Goal: Task Accomplishment & Management: Use online tool/utility

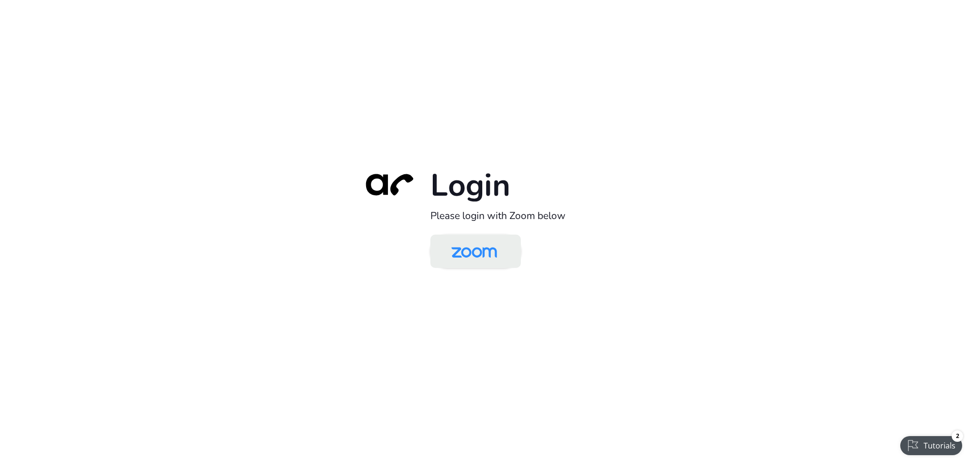
click at [469, 252] on img at bounding box center [474, 252] width 66 height 31
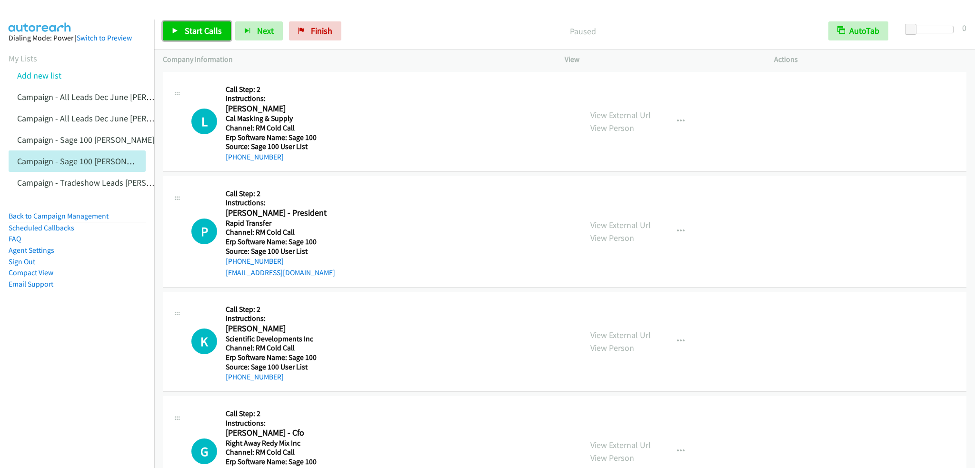
click at [197, 32] on span "Start Calls" at bounding box center [203, 30] width 37 height 11
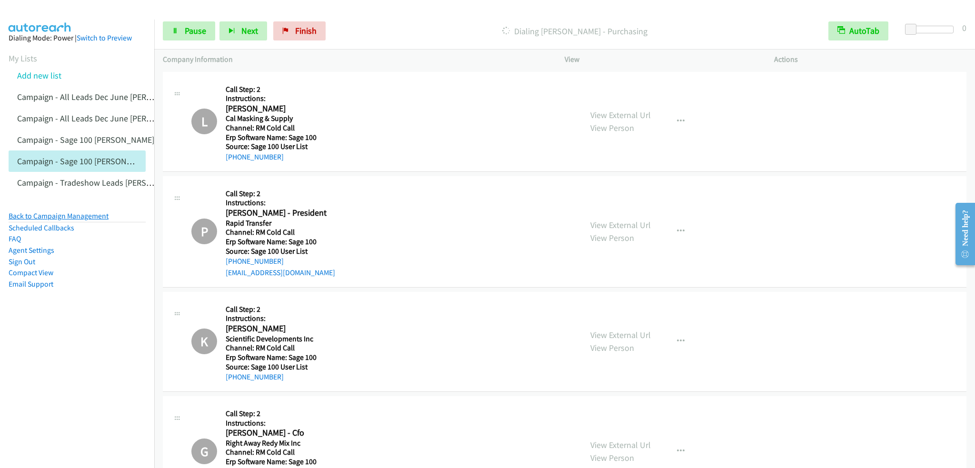
click at [63, 219] on link "Back to Campaign Management" at bounding box center [59, 215] width 100 height 9
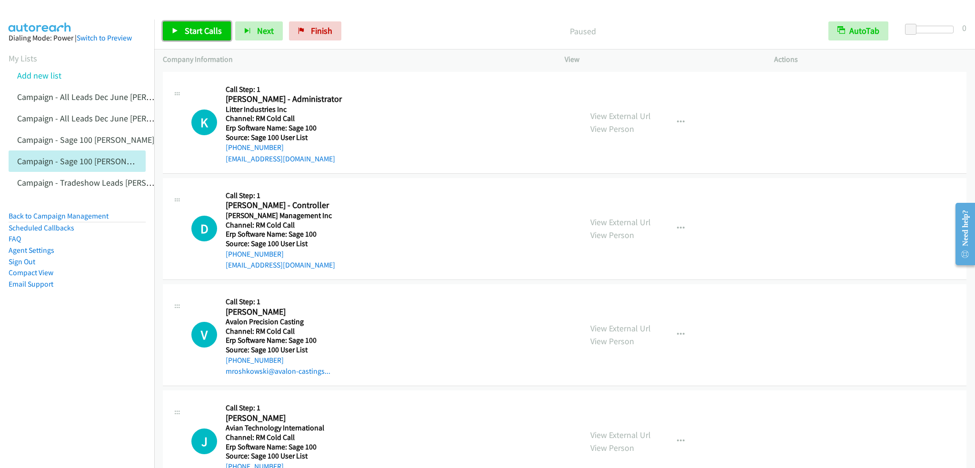
click at [193, 30] on span "Start Calls" at bounding box center [203, 30] width 37 height 11
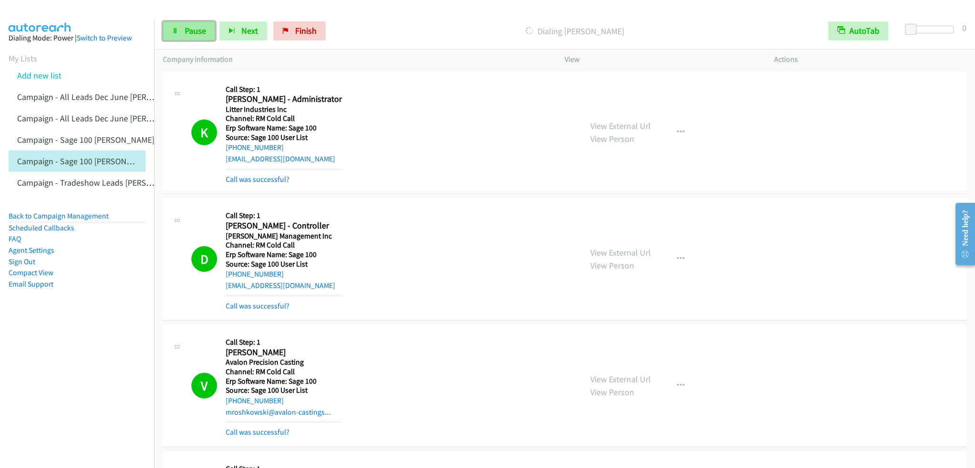
click at [207, 30] on link "Pause" at bounding box center [189, 30] width 52 height 19
click at [200, 38] on link "Start Calls" at bounding box center [197, 30] width 68 height 19
click at [199, 30] on span "Pause" at bounding box center [195, 30] width 21 height 11
